Goal: Browse casually

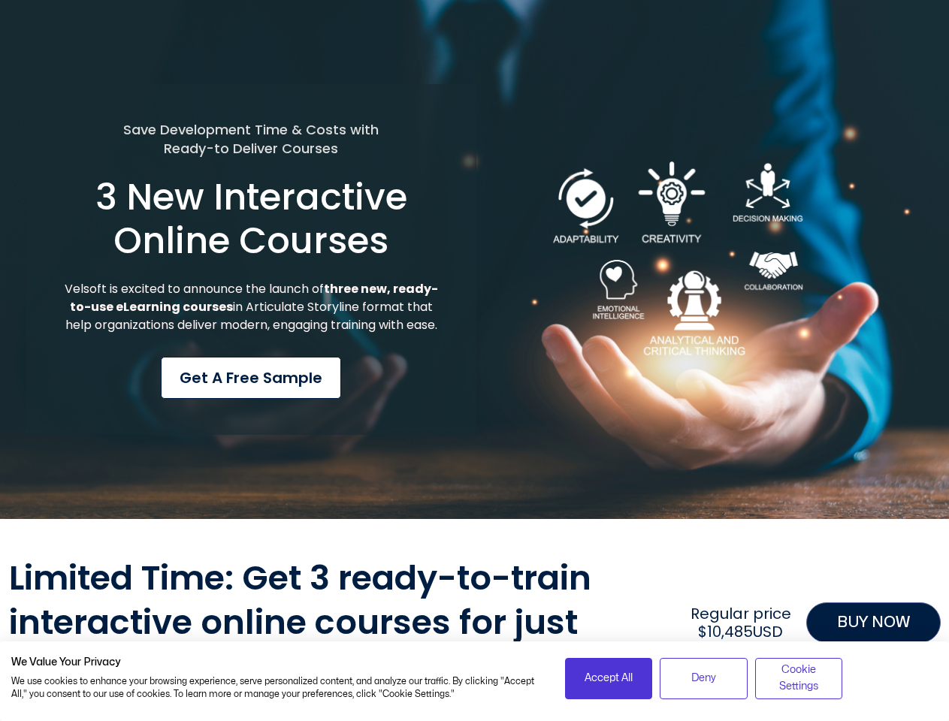
click at [474, 361] on div "Save Development Time & Costs with Ready-to Deliver Courses 3 New Interactive O…" at bounding box center [251, 260] width 450 height 352
click at [609, 678] on span "Accept All" at bounding box center [609, 678] width 48 height 17
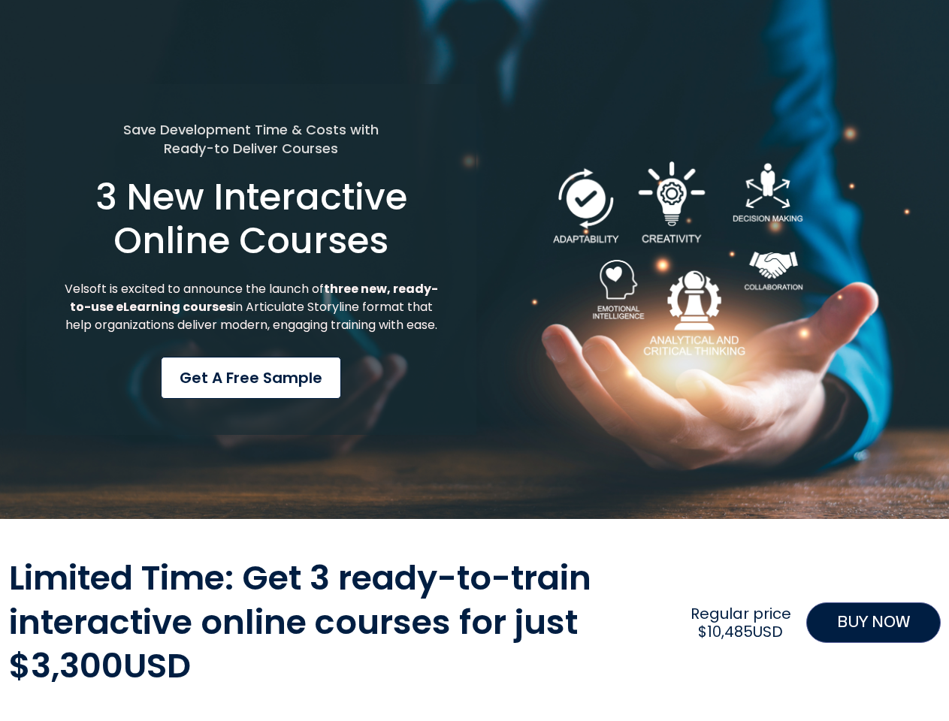
click at [703, 678] on div "Limited Time: Get 3 ready-to-train interactive online courses for just $3,300US…" at bounding box center [475, 623] width 932 height 132
click at [799, 678] on div "Limited Time: Get 3 ready-to-train interactive online courses for just $3,300US…" at bounding box center [475, 623] width 932 height 132
